Goal: Task Accomplishment & Management: Manage account settings

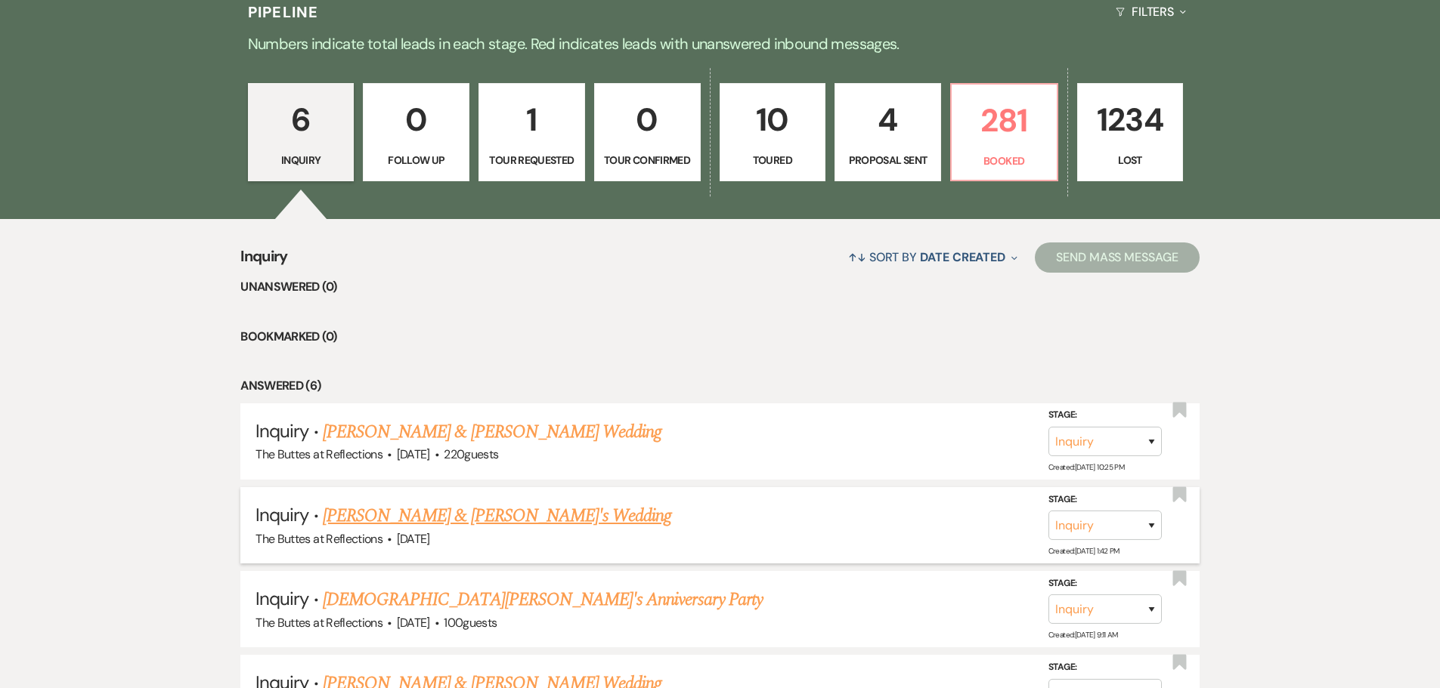
scroll to position [302, 0]
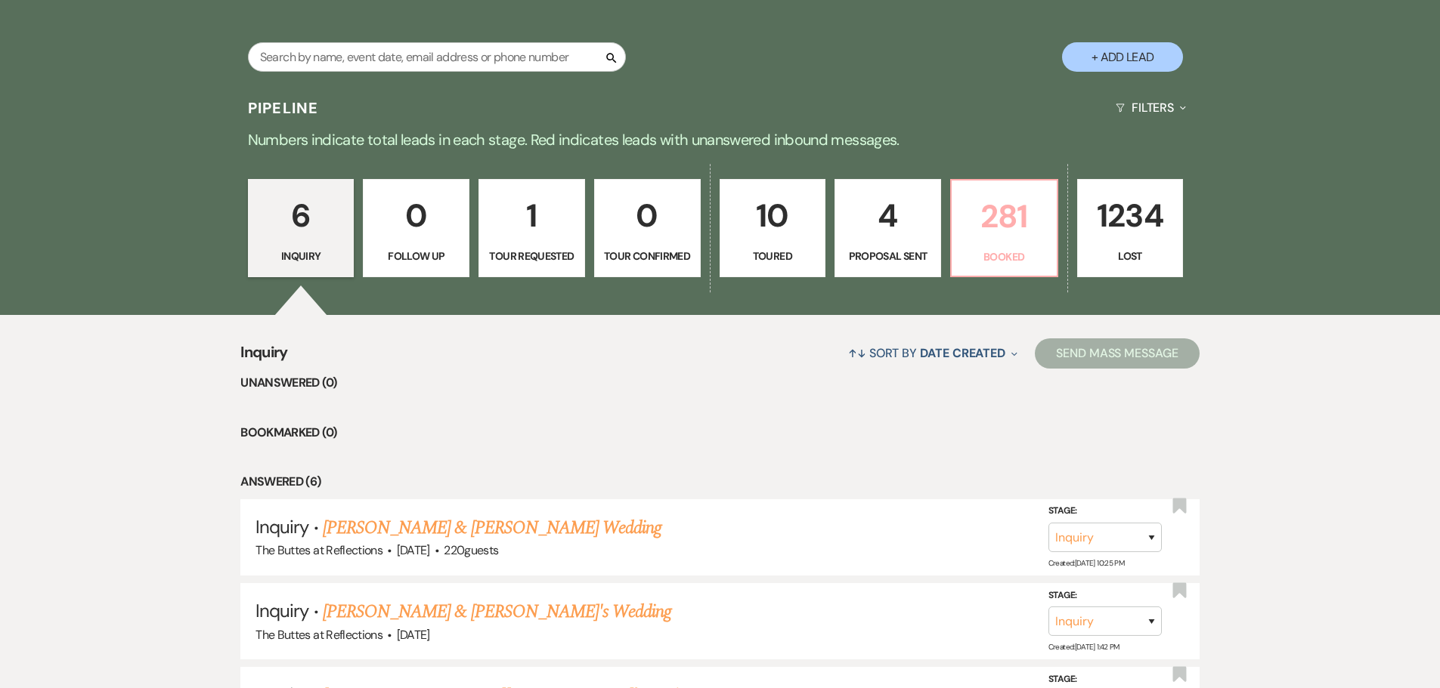
click at [1024, 224] on p "281" at bounding box center [1003, 216] width 87 height 51
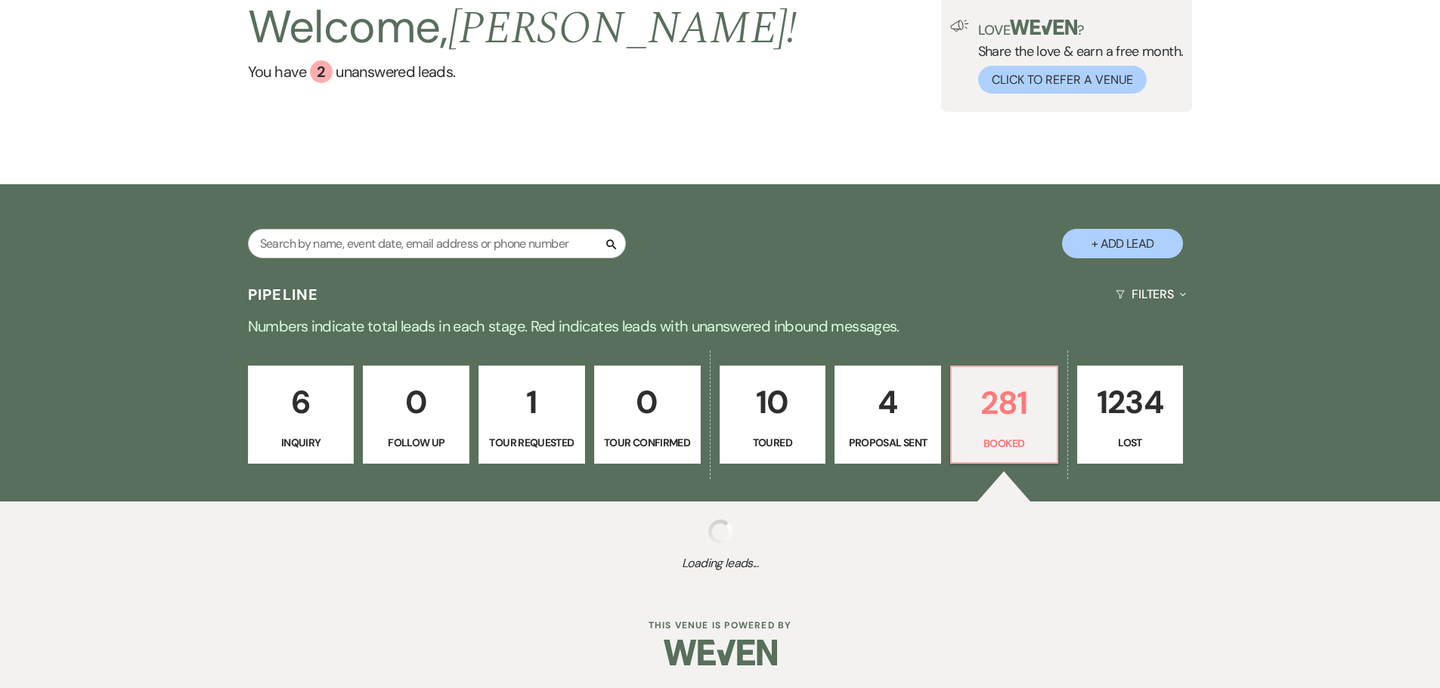
scroll to position [116, 0]
click at [1024, 224] on div "Search + Add Lead" at bounding box center [720, 231] width 1088 height 79
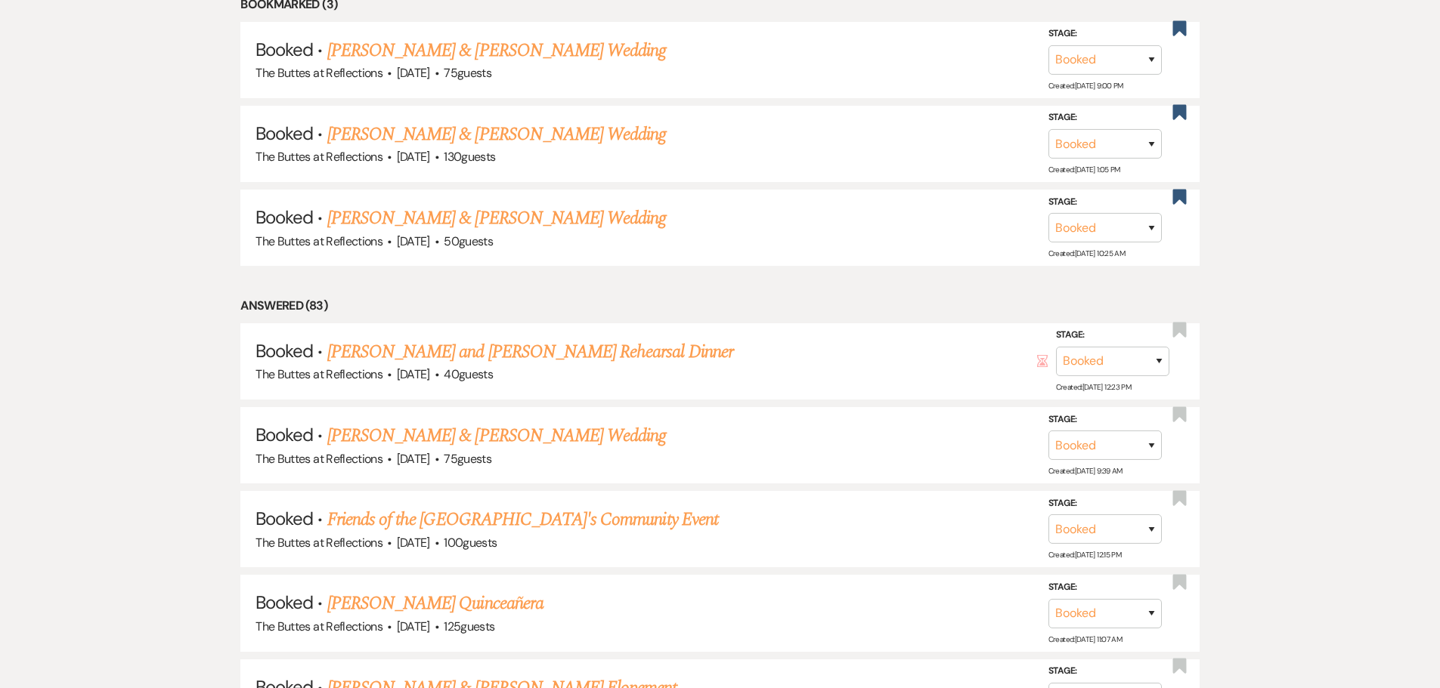
scroll to position [907, 0]
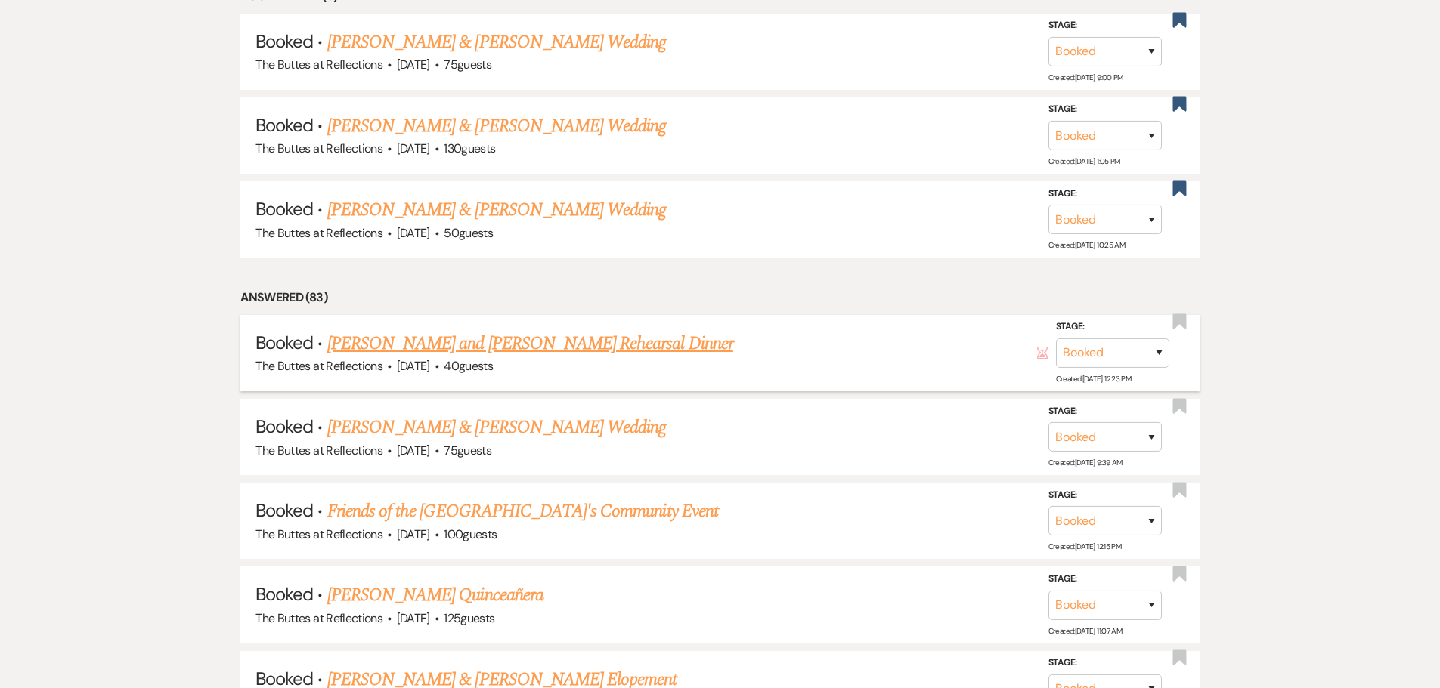
click at [649, 345] on link "Shayla Bristow and Jacob Colville's Rehearsal Dinner" at bounding box center [530, 343] width 406 height 27
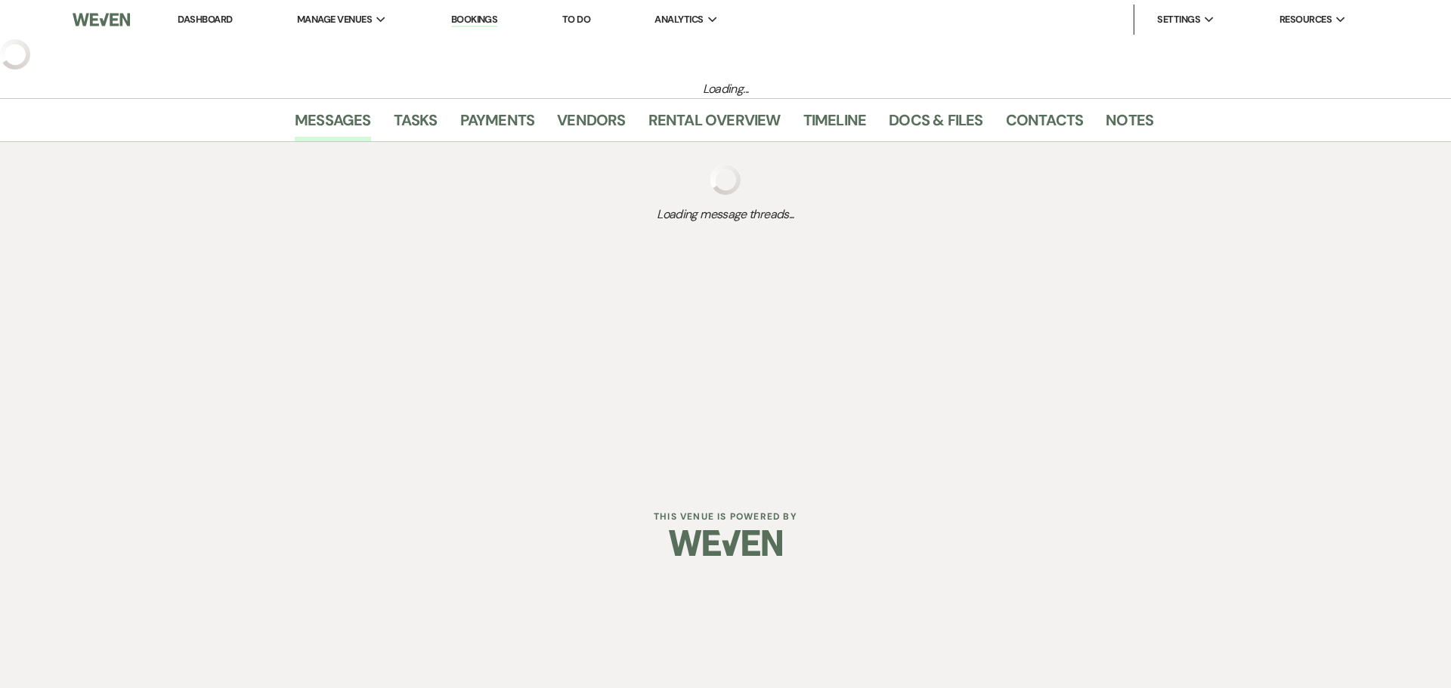
select select "1"
select select "11"
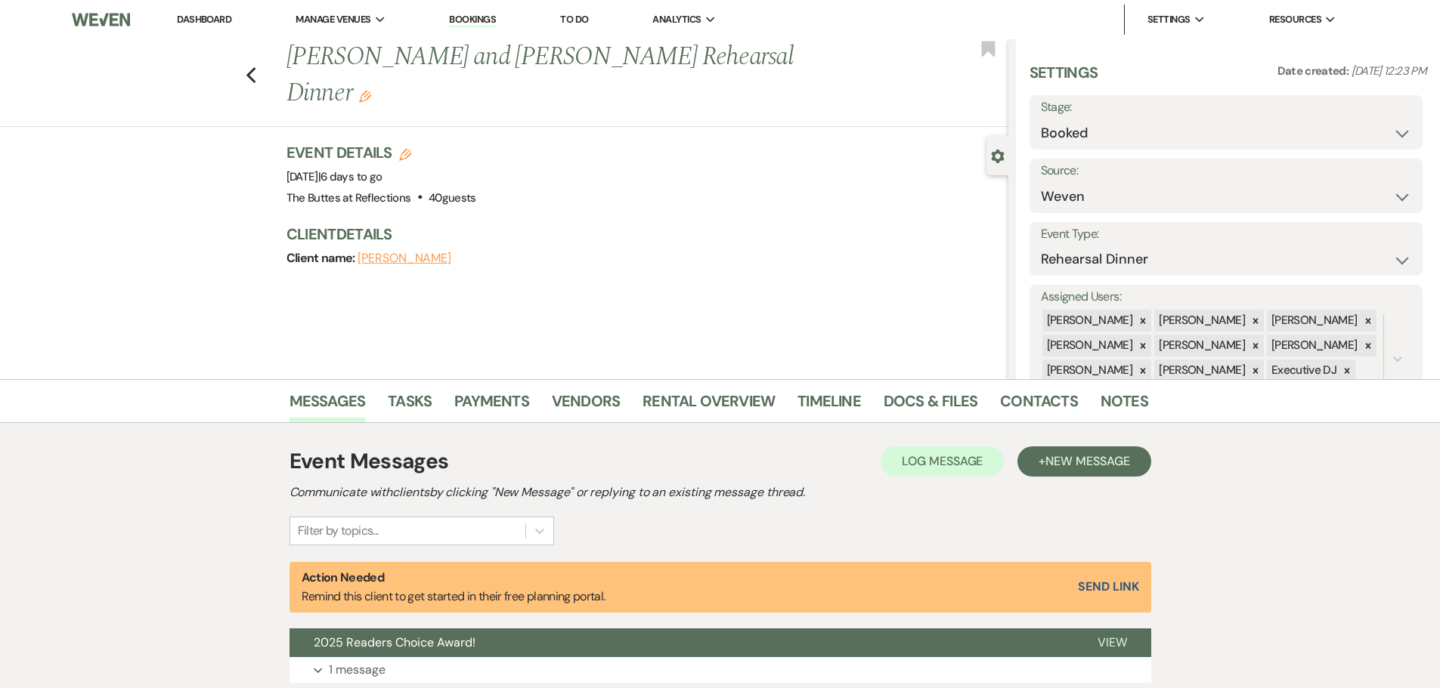
click at [102, 21] on img at bounding box center [100, 20] width 57 height 32
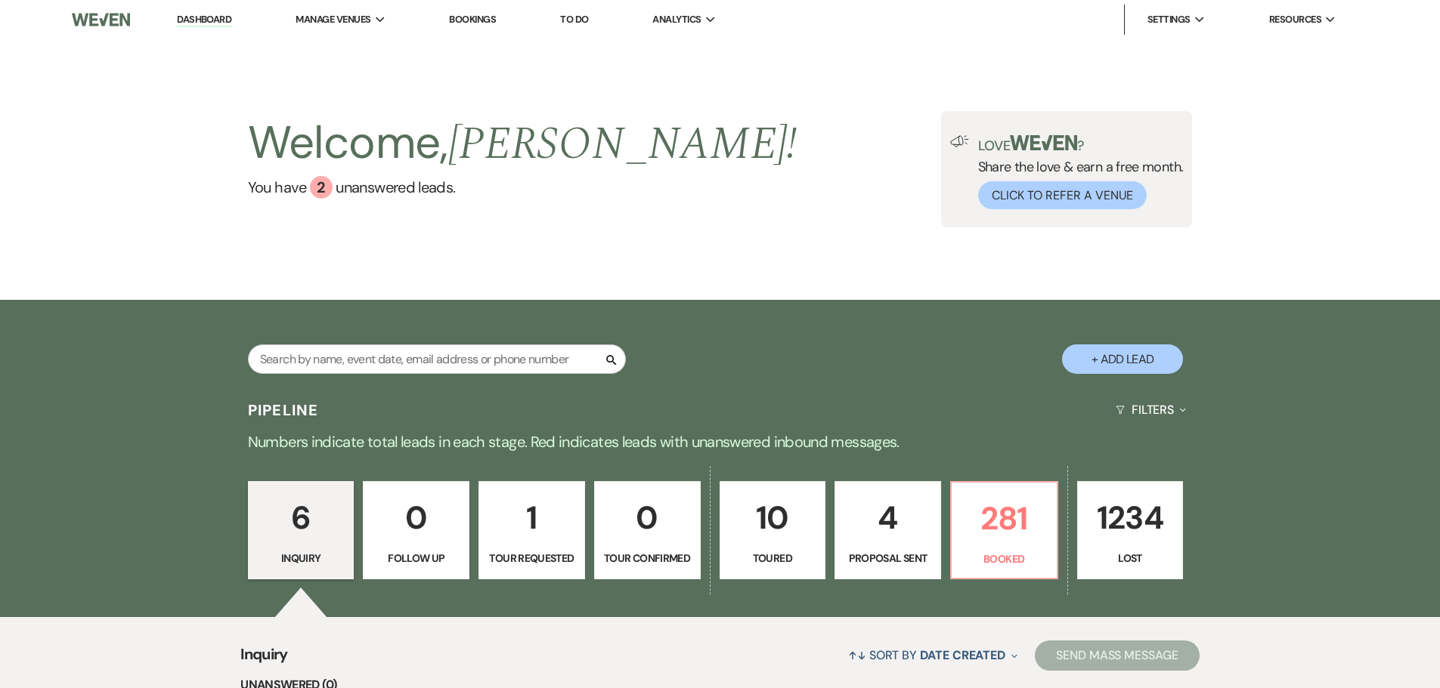
click at [218, 19] on link "Dashboard" at bounding box center [204, 20] width 54 height 14
